Goal: Task Accomplishment & Management: Manage account settings

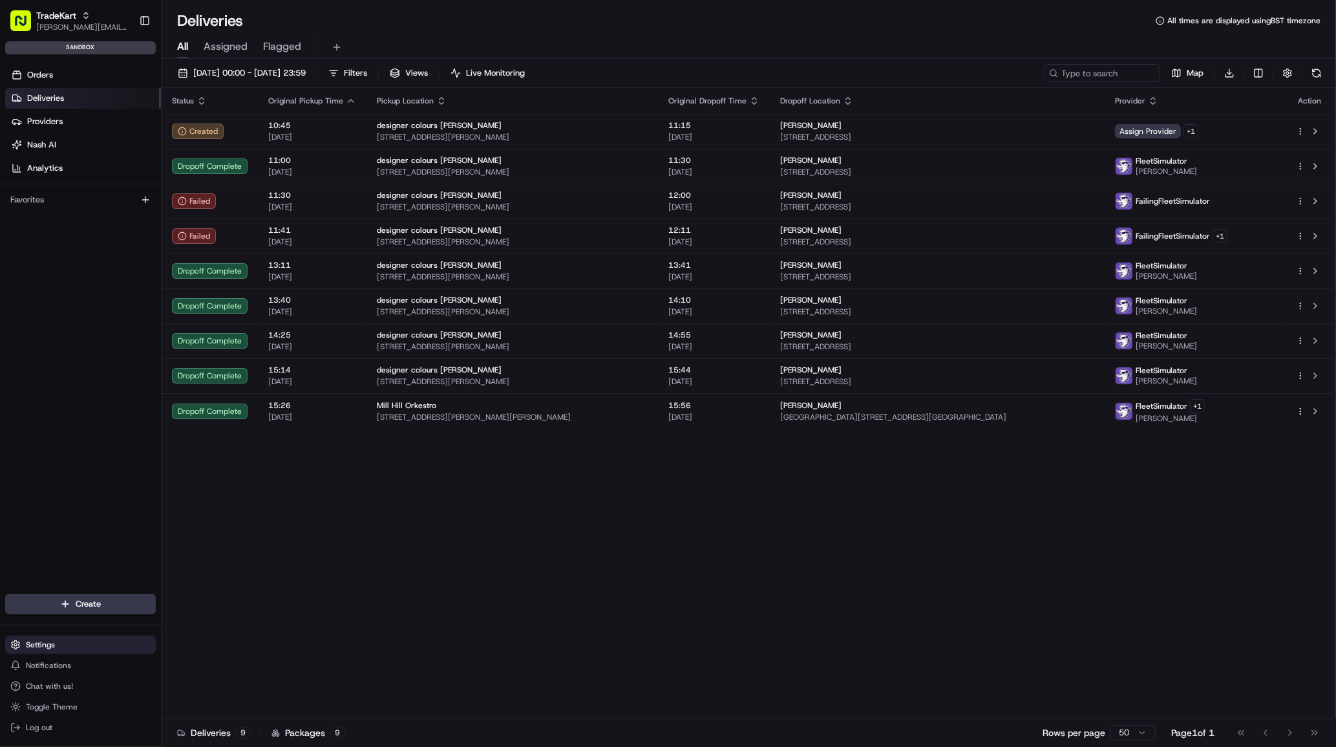
click at [86, 646] on button "Settings" at bounding box center [80, 645] width 151 height 18
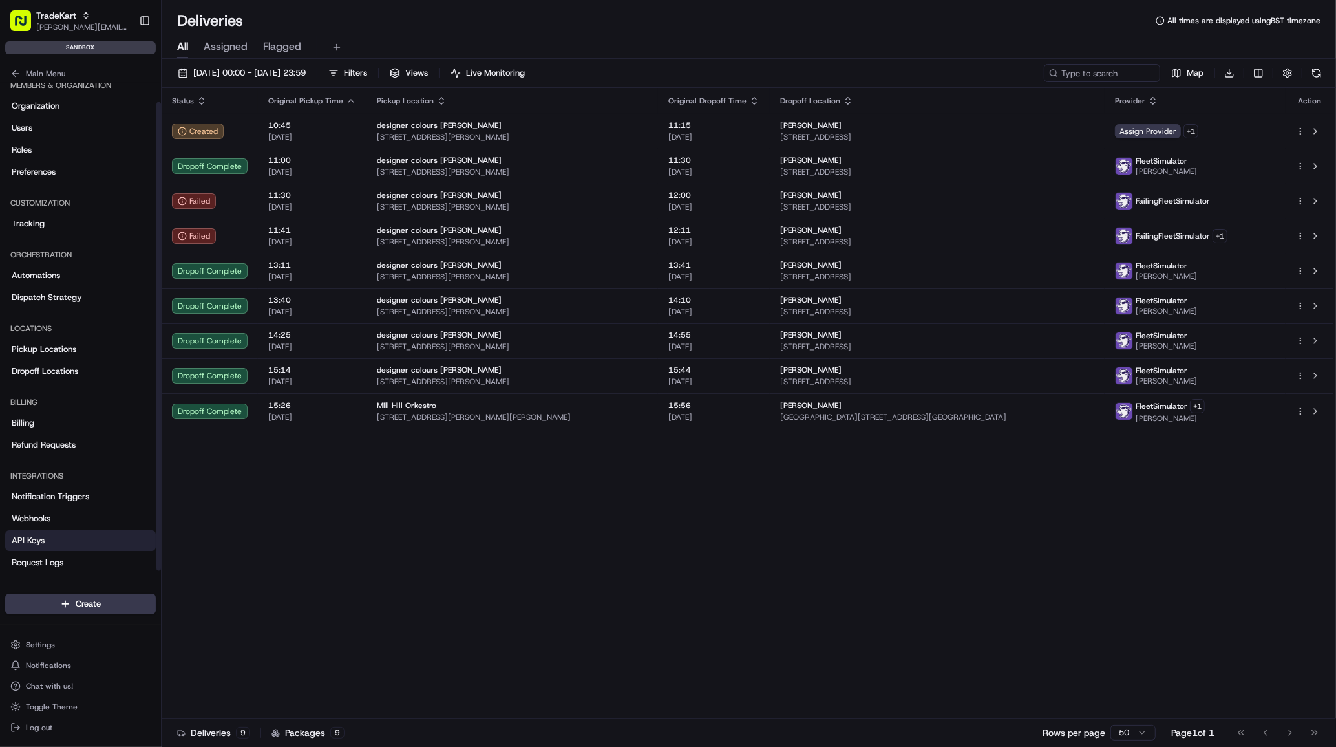
scroll to position [19, 0]
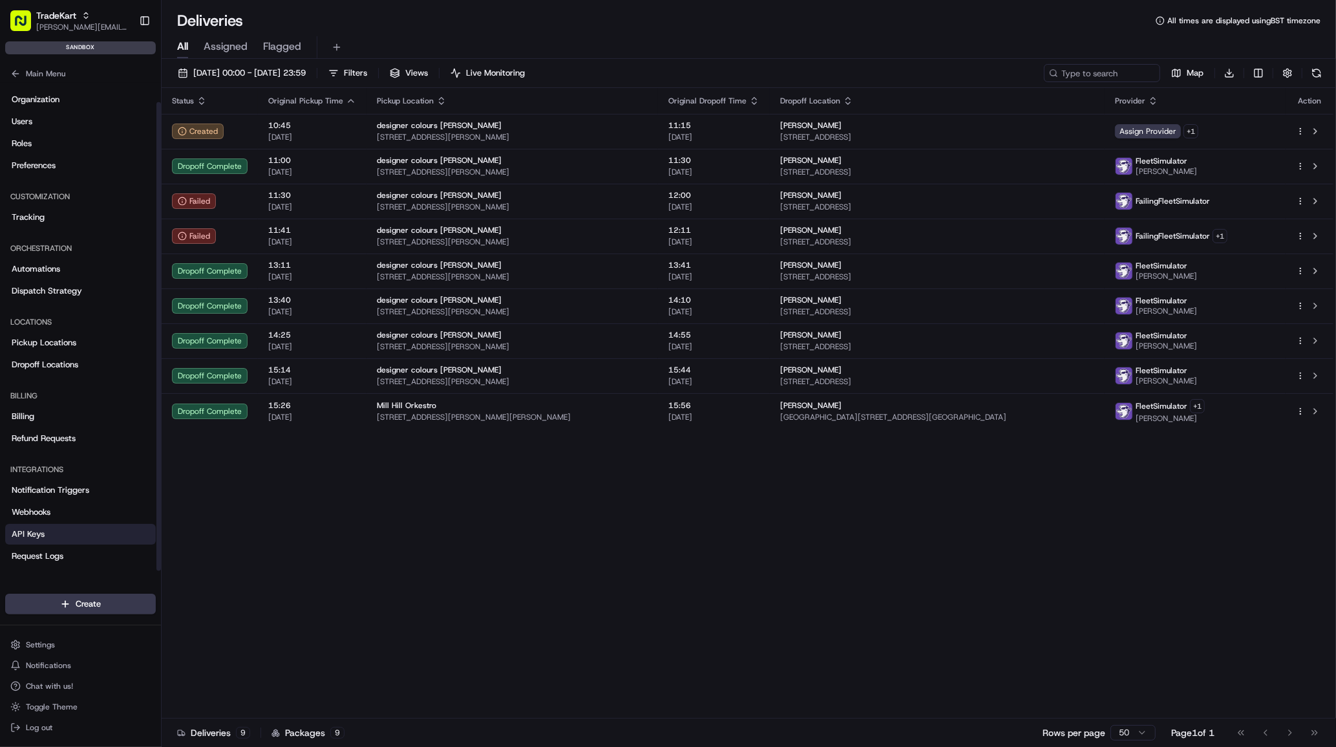
click at [58, 537] on link "API Keys" at bounding box center [80, 534] width 151 height 21
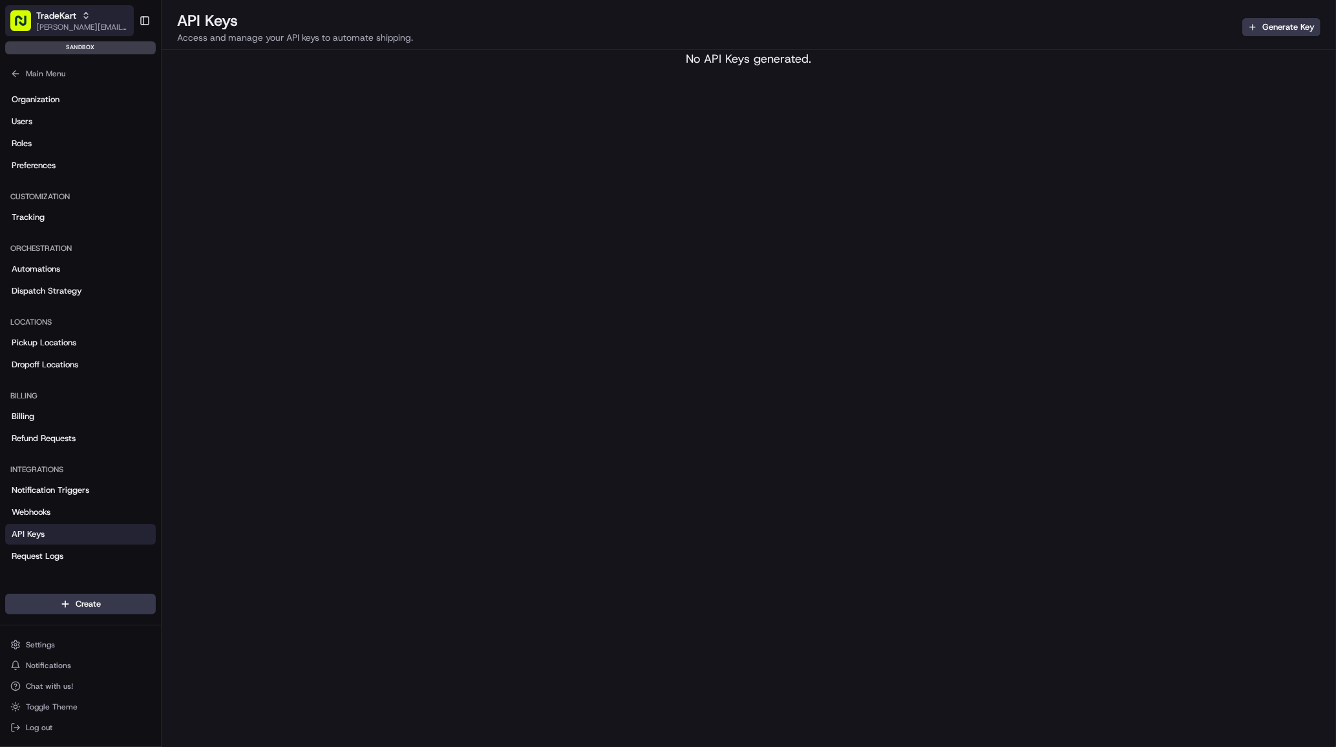
click at [107, 14] on div "TradeKart" at bounding box center [82, 15] width 92 height 13
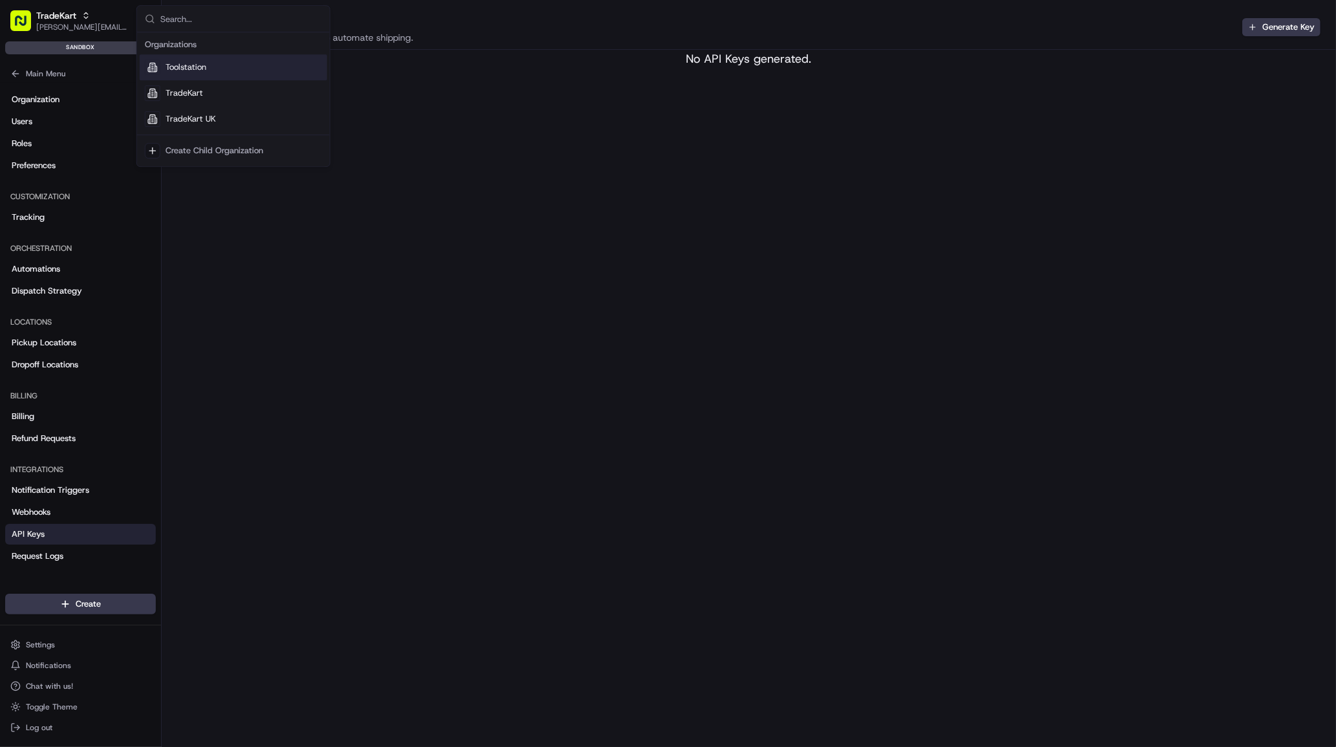
click at [742, 140] on div "API Keys Access and manage your API keys to automate shipping. Generate Key No …" at bounding box center [749, 373] width 1175 height 747
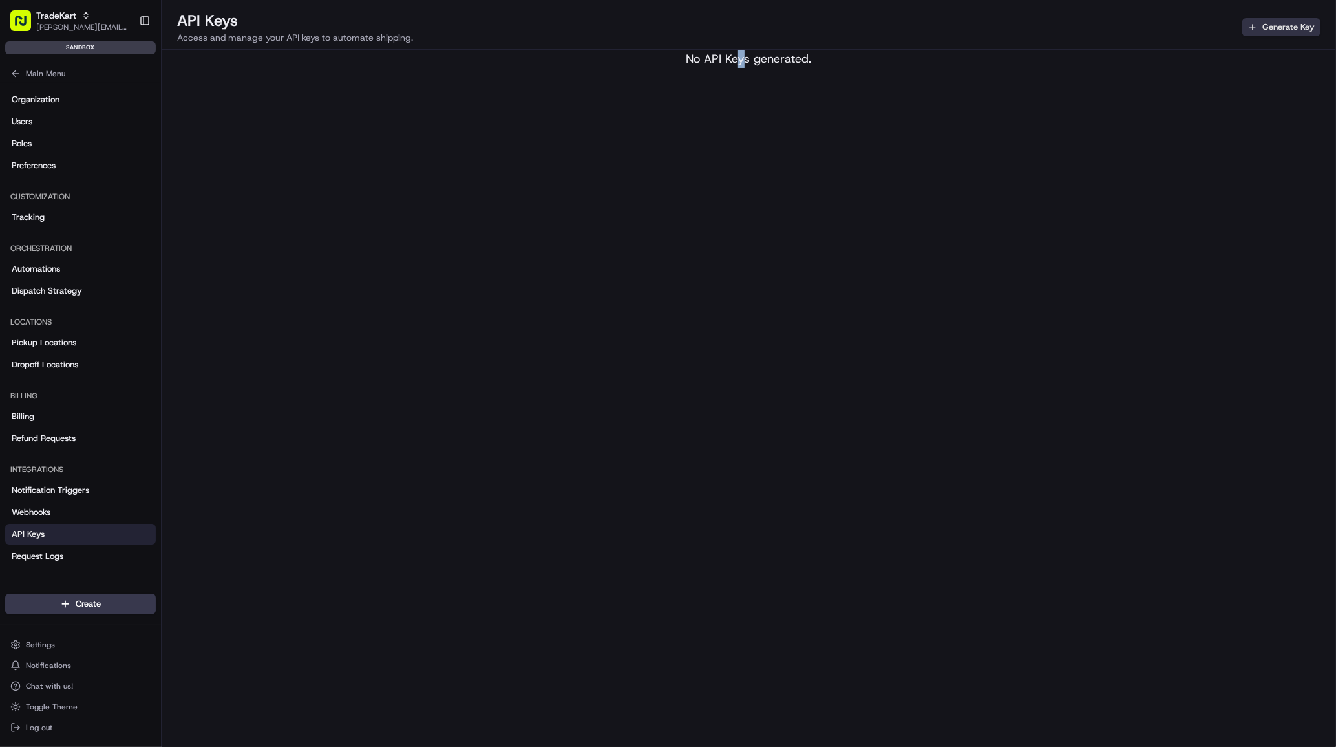
click at [1281, 30] on button "Generate Key" at bounding box center [1282, 27] width 78 height 18
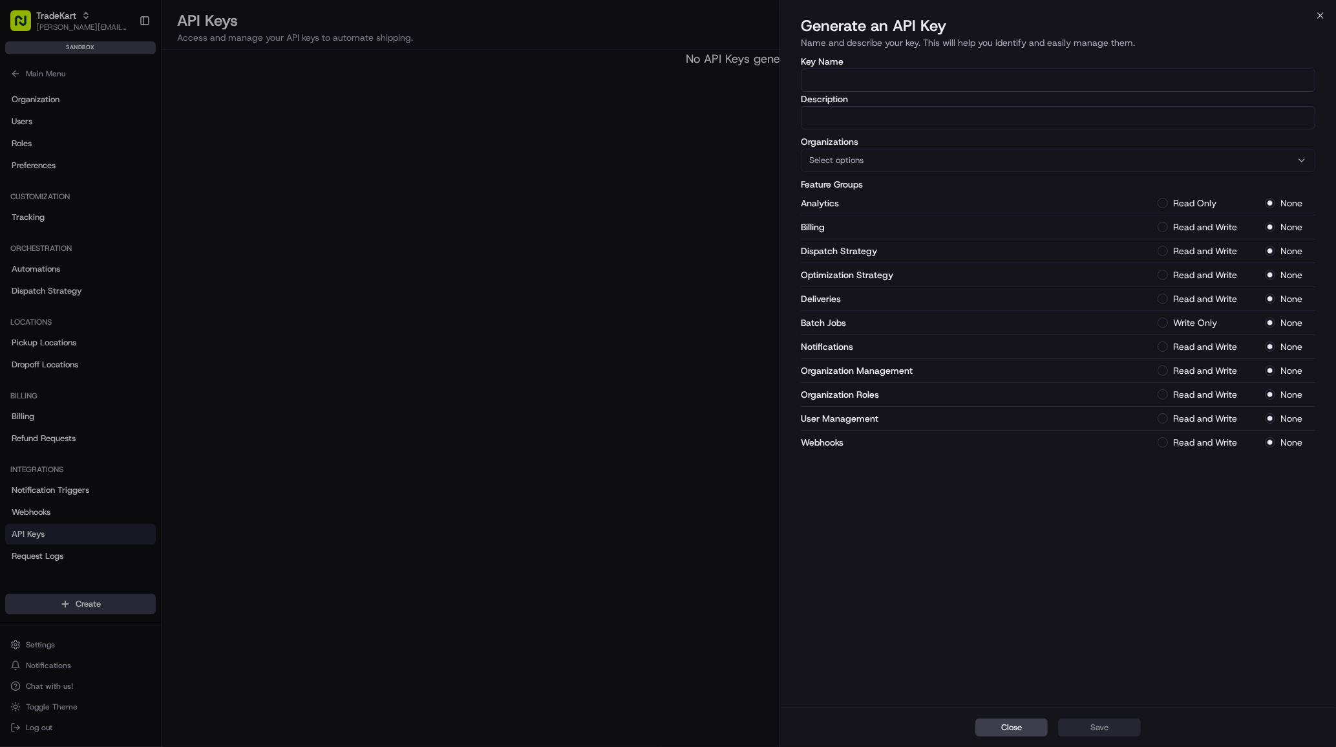
click at [511, 189] on div at bounding box center [668, 373] width 1336 height 747
